Goal: Task Accomplishment & Management: Use online tool/utility

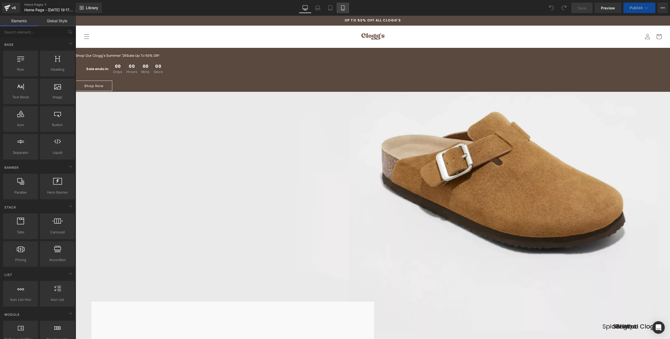
click at [341, 9] on icon at bounding box center [342, 7] width 5 height 5
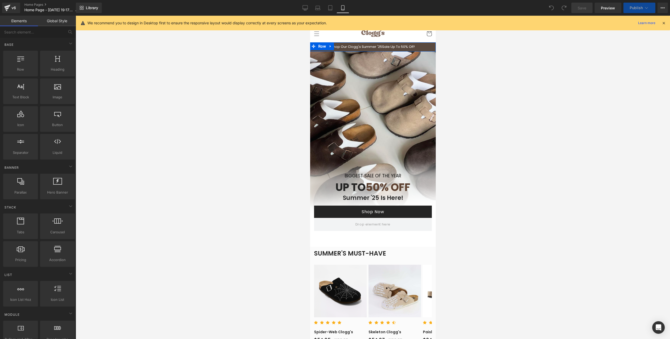
click at [381, 44] on div "Shop Our Clogg's Summer '25 Sale Up To 50% Off! Text Block Sale ends in: Text B…" at bounding box center [373, 46] width 126 height 9
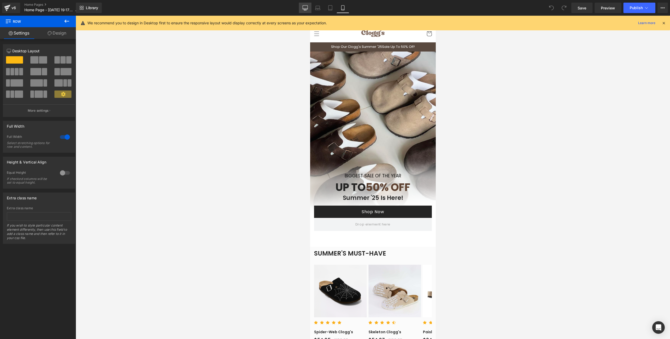
click at [311, 8] on link "Desktop" at bounding box center [305, 8] width 13 height 10
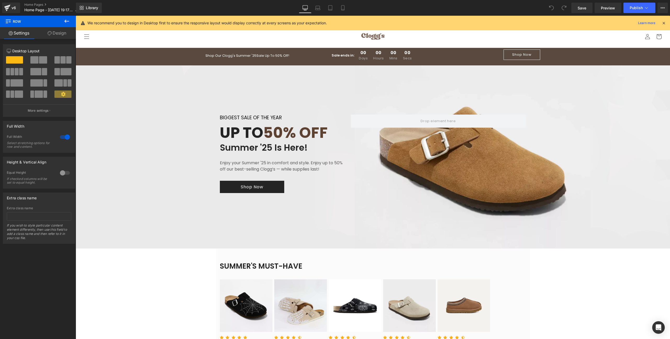
scroll to position [5, 0]
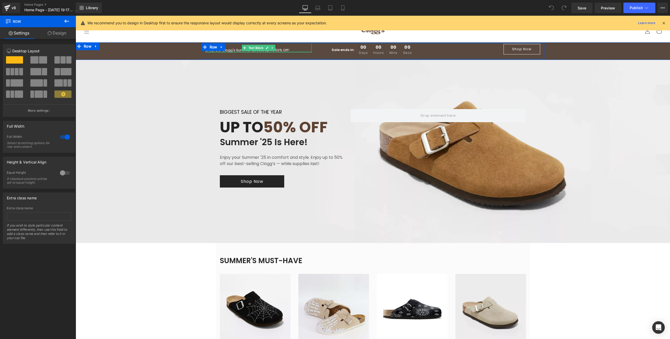
click at [241, 52] on div at bounding box center [259, 51] width 107 height 1
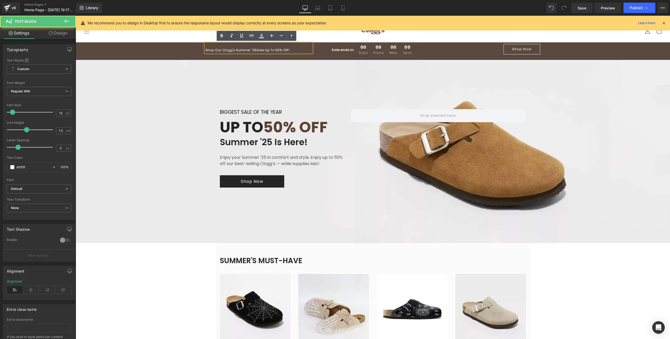
click at [241, 51] on p "Shop Our Clogg's Summer '25 Sale Up To 50% Off!" at bounding box center [259, 50] width 107 height 5
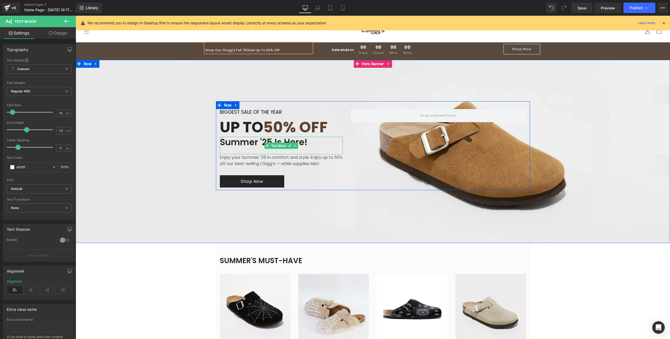
click at [245, 143] on p "Summer '25 Is Here!" at bounding box center [281, 142] width 123 height 11
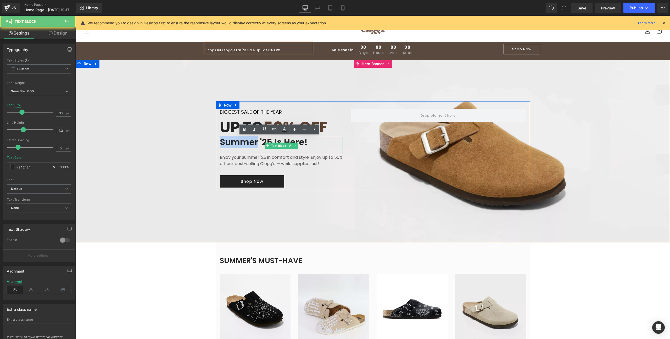
click at [245, 143] on p "Summer '25 Is Here!" at bounding box center [281, 142] width 123 height 11
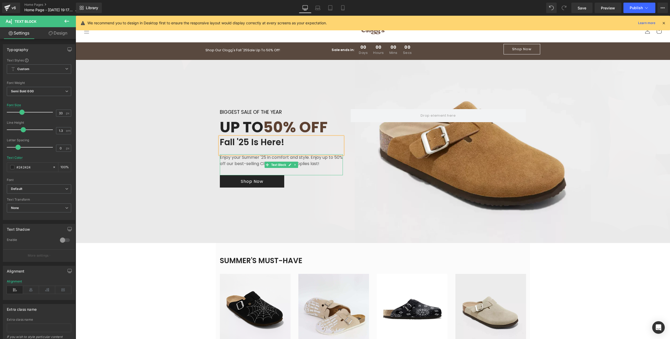
click at [238, 161] on p "Enjoy your Summer '25 in comfort and style. Enjoy up to 50% off our best-sellin…" at bounding box center [281, 161] width 123 height 13
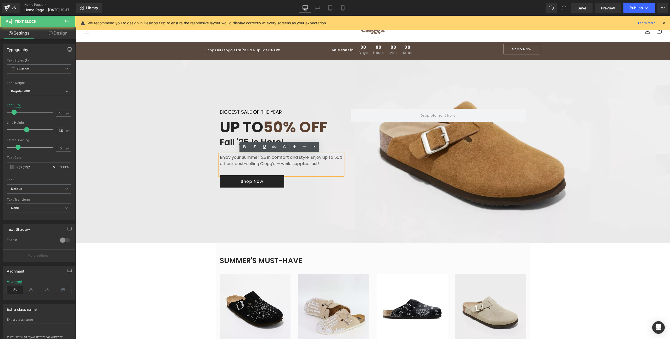
click at [243, 158] on p "Enjoy your Summer '25 in comfort and style. Enjoy up to 50% off our best-sellin…" at bounding box center [281, 161] width 123 height 13
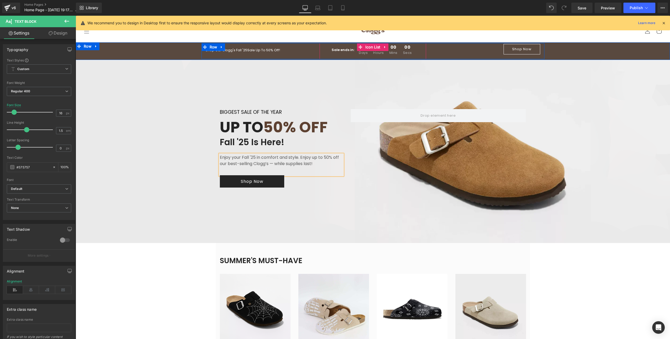
click at [408, 47] on span "00" at bounding box center [407, 48] width 9 height 6
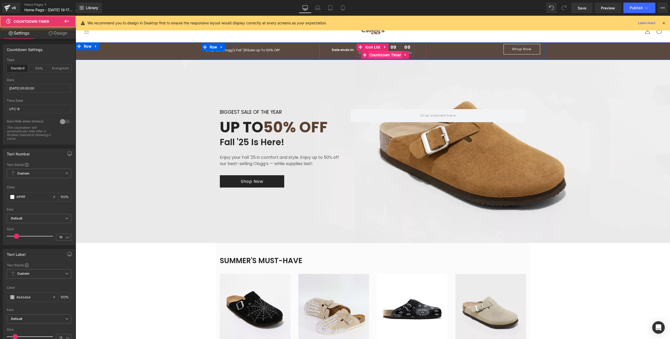
click at [370, 51] on span "Countdown Timer" at bounding box center [385, 55] width 34 height 8
click at [370, 46] on span "Icon List" at bounding box center [373, 47] width 18 height 8
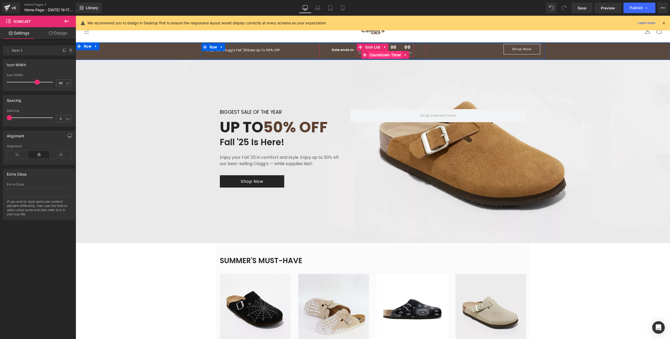
click at [378, 54] on span "Countdown Timer" at bounding box center [385, 55] width 34 height 8
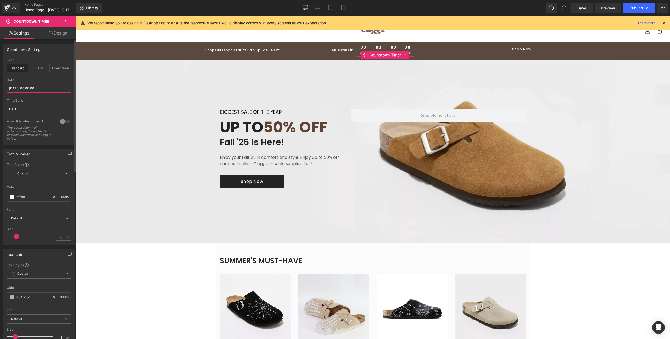
click at [43, 88] on input "2025/08/30 00:00:00" at bounding box center [39, 88] width 64 height 9
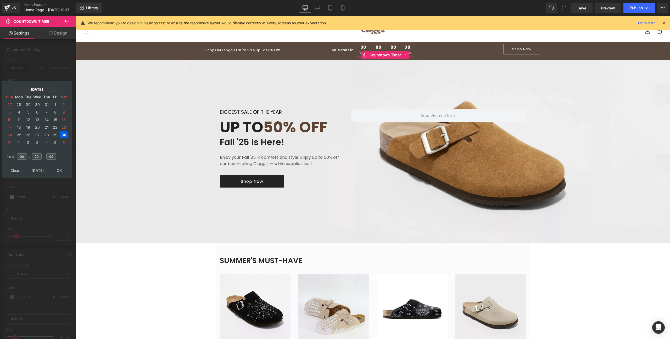
click at [32, 91] on td "Aug, 2025" at bounding box center [36, 89] width 45 height 7
click at [15, 160] on td "Nov" at bounding box center [12, 159] width 15 height 13
click at [37, 169] on td "OK" at bounding box center [36, 170] width 62 height 7
click at [47, 134] on td "27" at bounding box center [46, 134] width 8 height 7
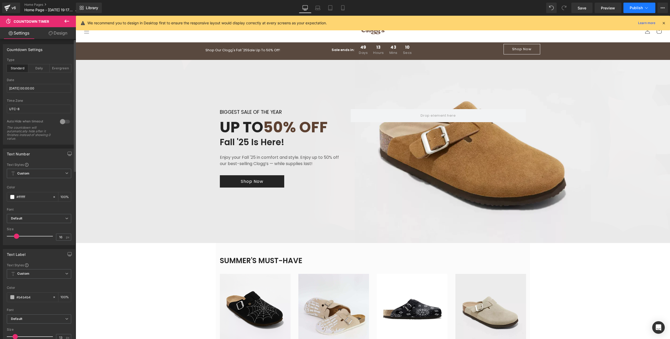
click at [643, 8] on span "Publish" at bounding box center [636, 8] width 13 height 4
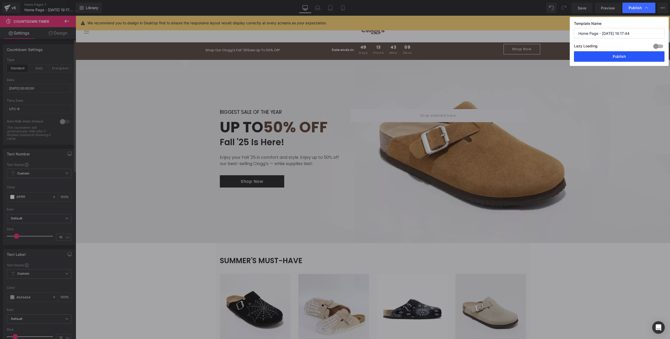
drag, startPoint x: 620, startPoint y: 55, endPoint x: 544, endPoint y: 40, distance: 77.2
click at [620, 55] on button "Publish" at bounding box center [619, 56] width 91 height 10
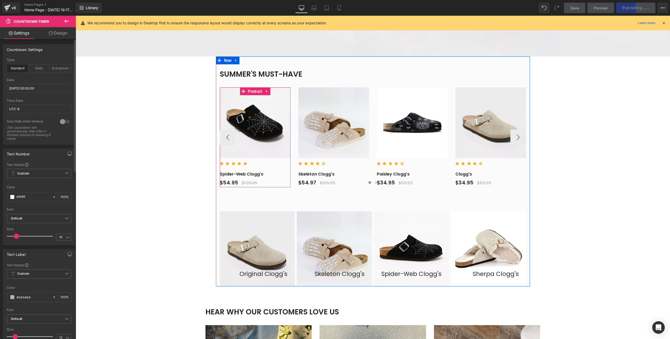
scroll to position [189, 0]
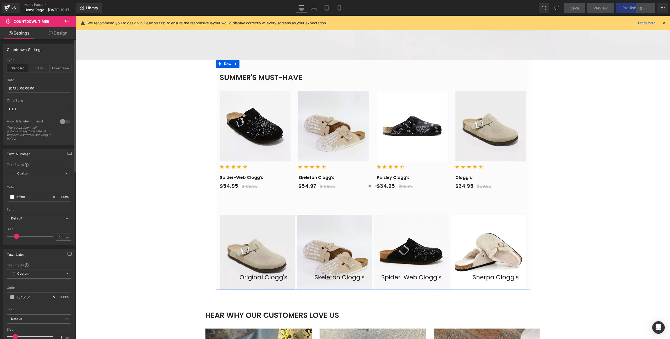
click at [235, 76] on div "SUMMER'S MUST-HAVE Heading $54.95 (P) Price Row Sale Off (P) Image Row Icon Icon" at bounding box center [373, 139] width 314 height 132
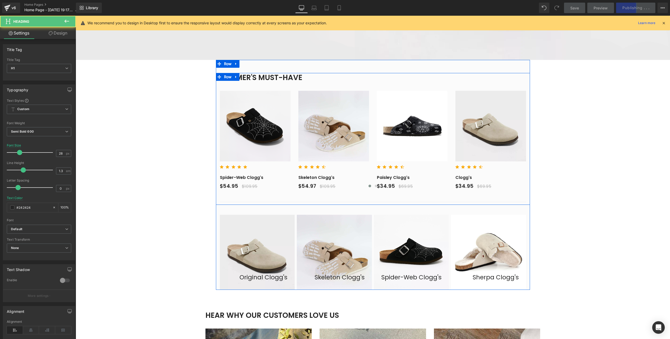
click at [235, 76] on icon at bounding box center [236, 77] width 4 height 4
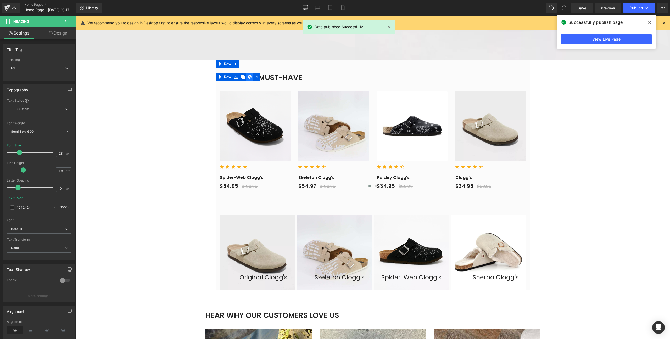
click at [246, 76] on link at bounding box center [249, 77] width 7 height 8
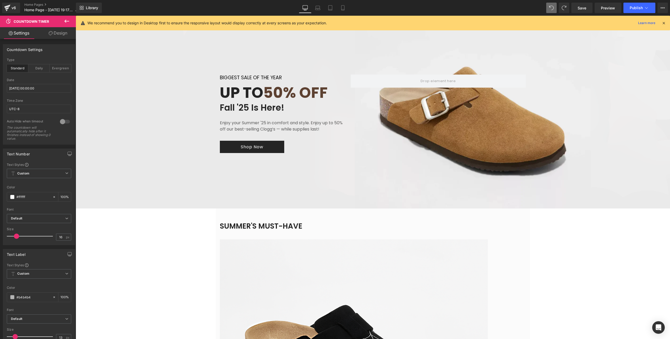
scroll to position [35, 0]
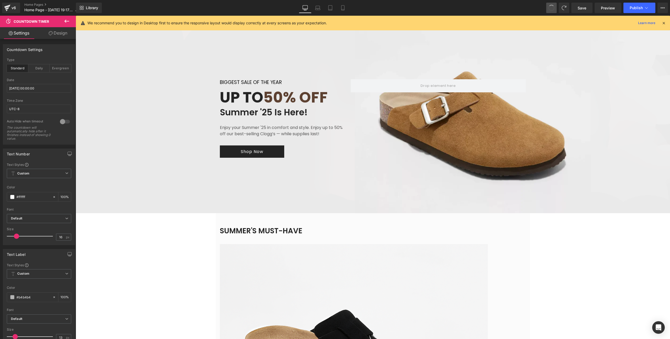
click at [554, 8] on span at bounding box center [551, 7] width 9 height 9
click at [4, 10] on icon at bounding box center [7, 7] width 6 height 13
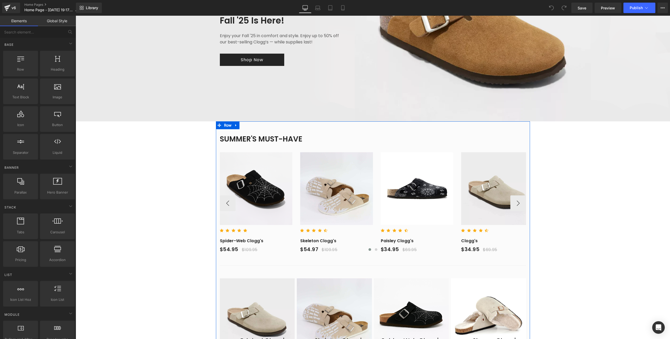
scroll to position [126, 0]
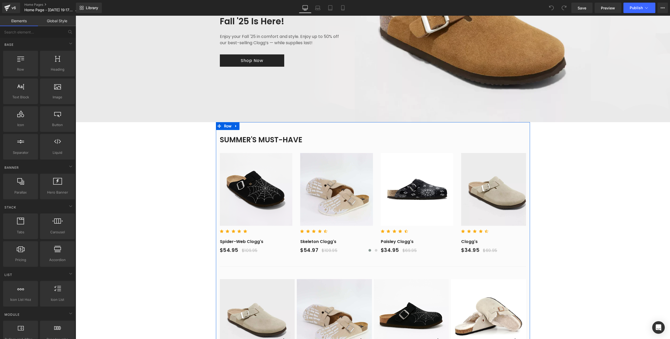
click at [240, 140] on h1 "SUMMER'S MUST-HAVE" at bounding box center [373, 139] width 306 height 9
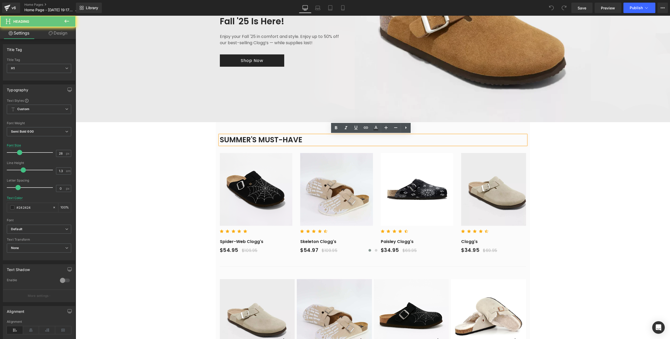
click at [240, 140] on h1 "SUMMER'S MUST-HAVE" at bounding box center [373, 139] width 306 height 9
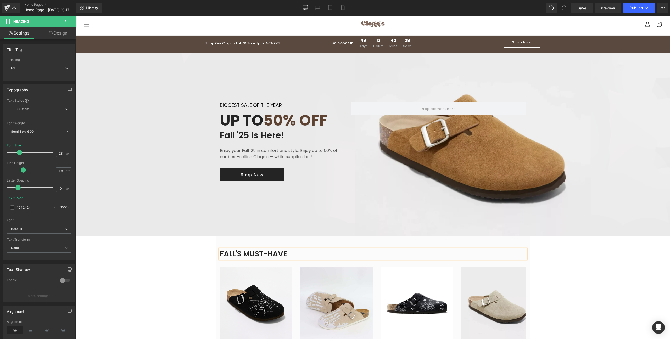
scroll to position [0, 0]
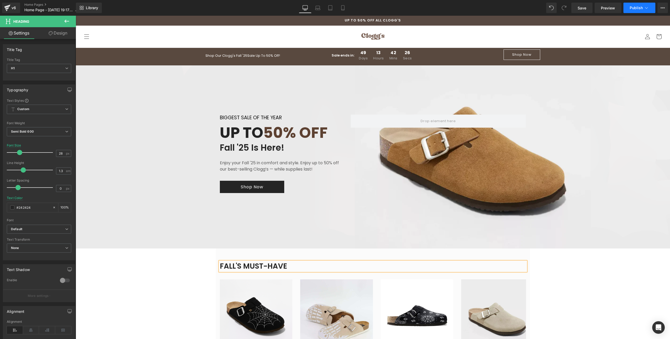
click at [631, 9] on span "Publish" at bounding box center [636, 8] width 13 height 4
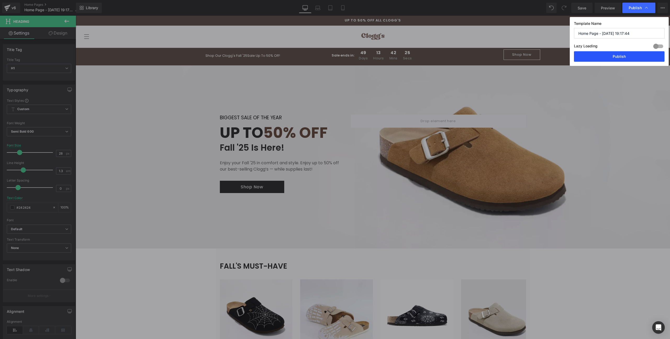
click at [604, 61] on button "Publish" at bounding box center [619, 56] width 91 height 10
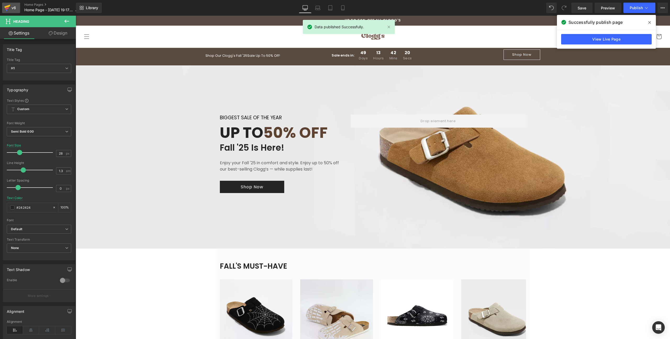
click at [6, 7] on icon at bounding box center [7, 6] width 6 height 3
